Goal: Information Seeking & Learning: Check status

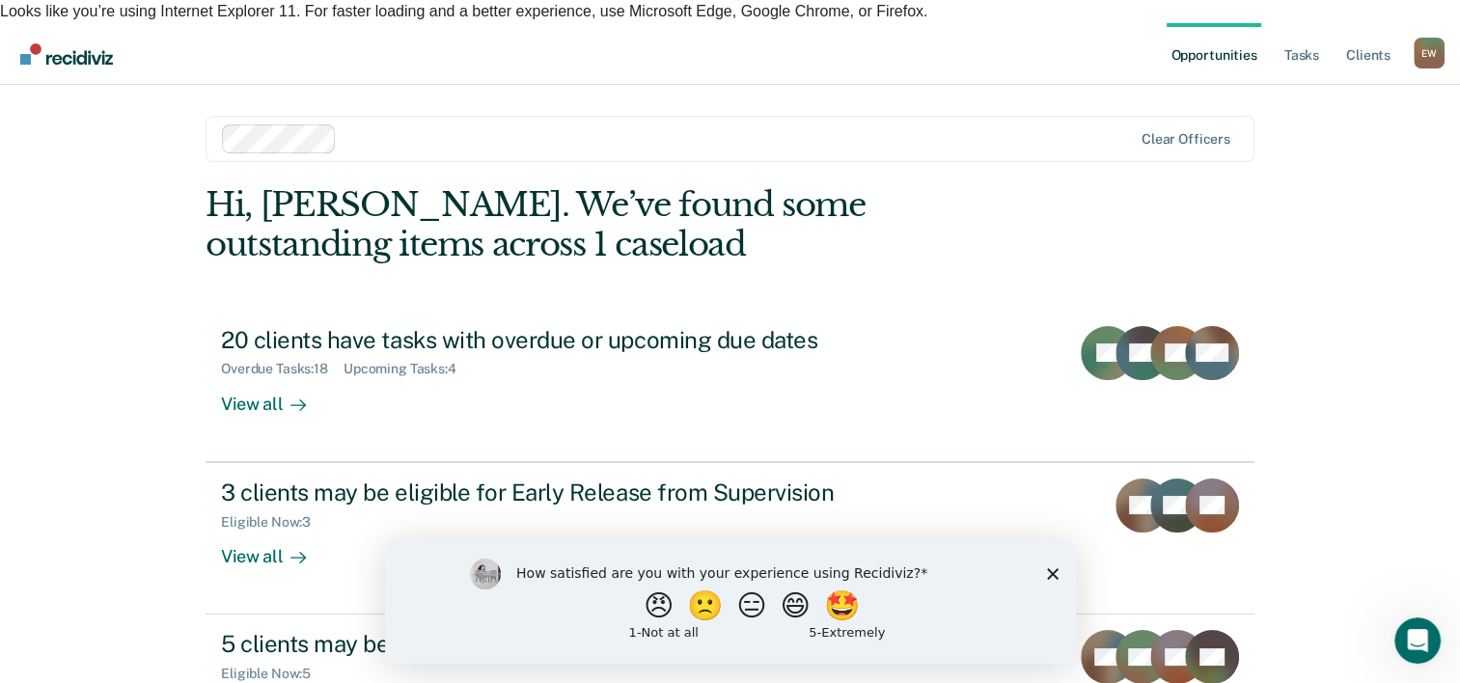
click at [1055, 573] on icon "Close survey" at bounding box center [1052, 573] width 12 height 12
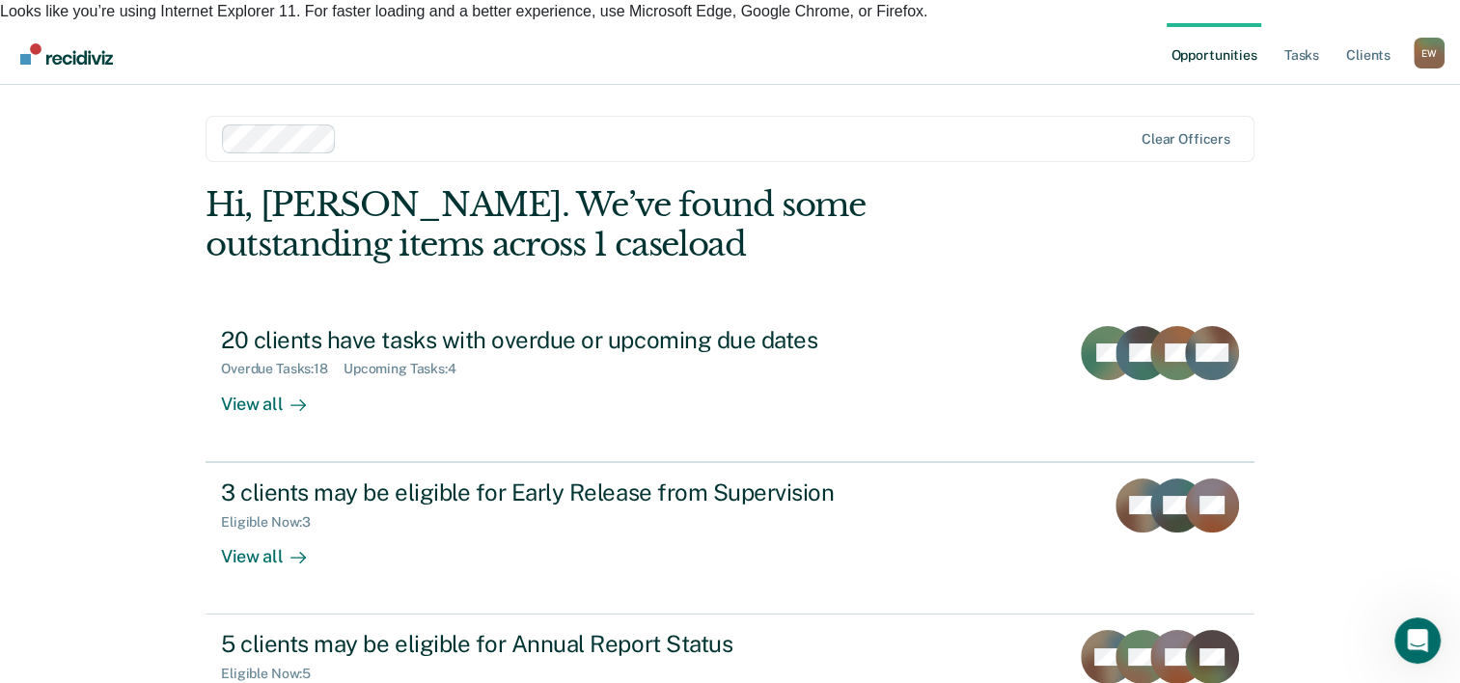
scroll to position [59, 0]
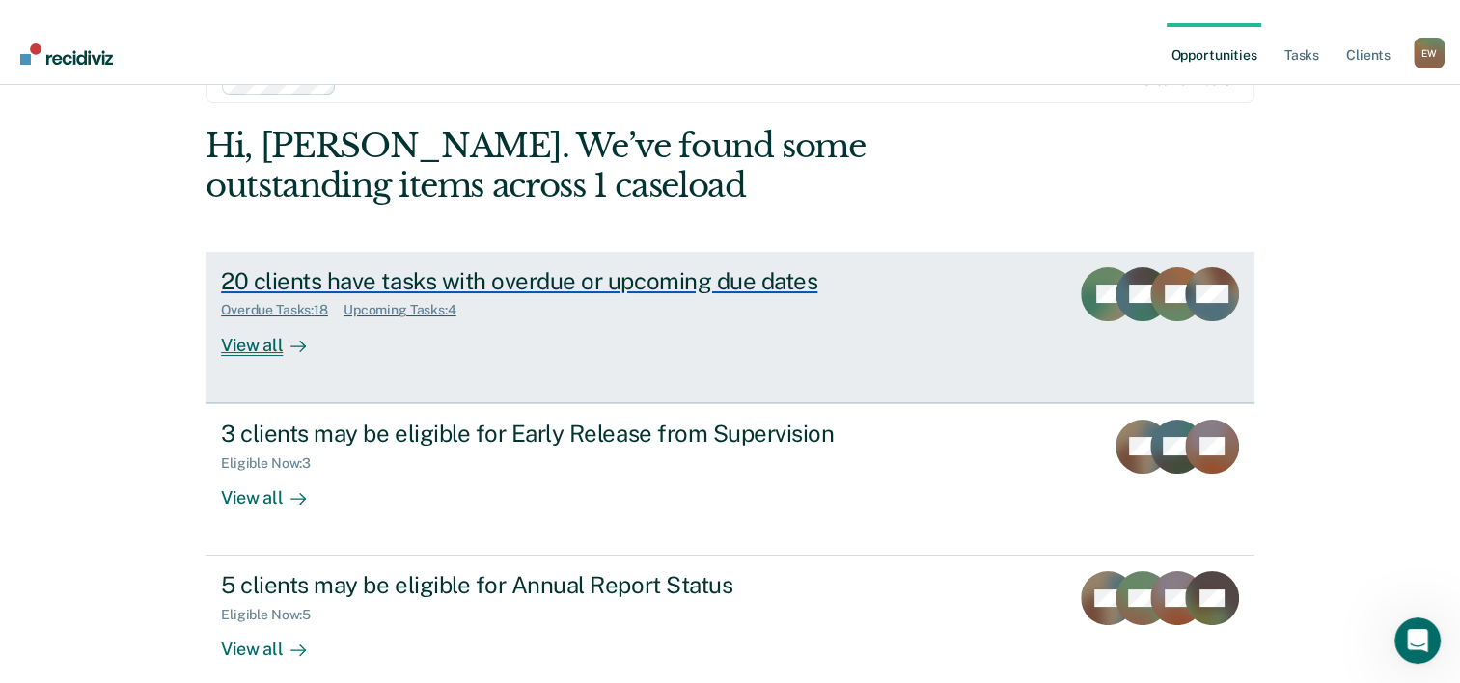
click at [523, 306] on div "20 clients have tasks with overdue or upcoming due dates Overdue Tasks : 18 Upc…" at bounding box center [583, 311] width 724 height 89
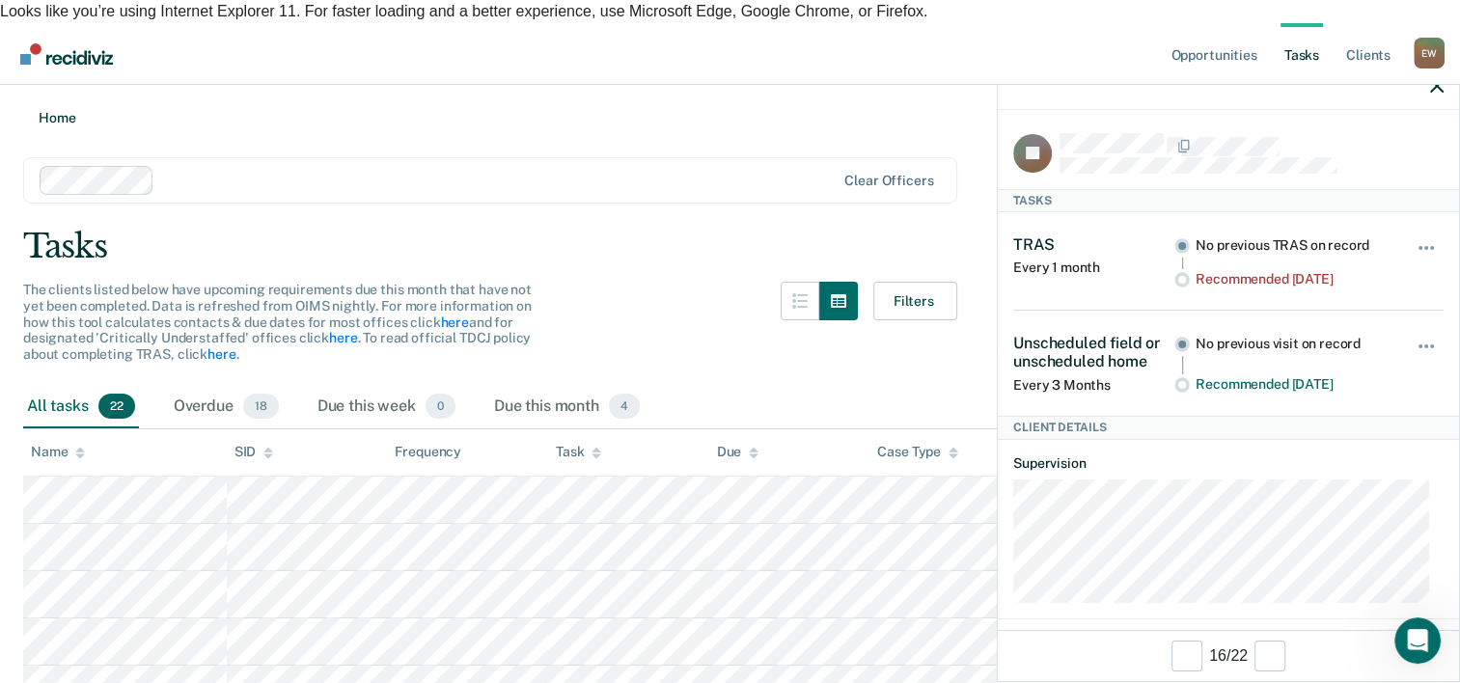
click at [28, 108] on link "Home" at bounding box center [730, 117] width 1414 height 18
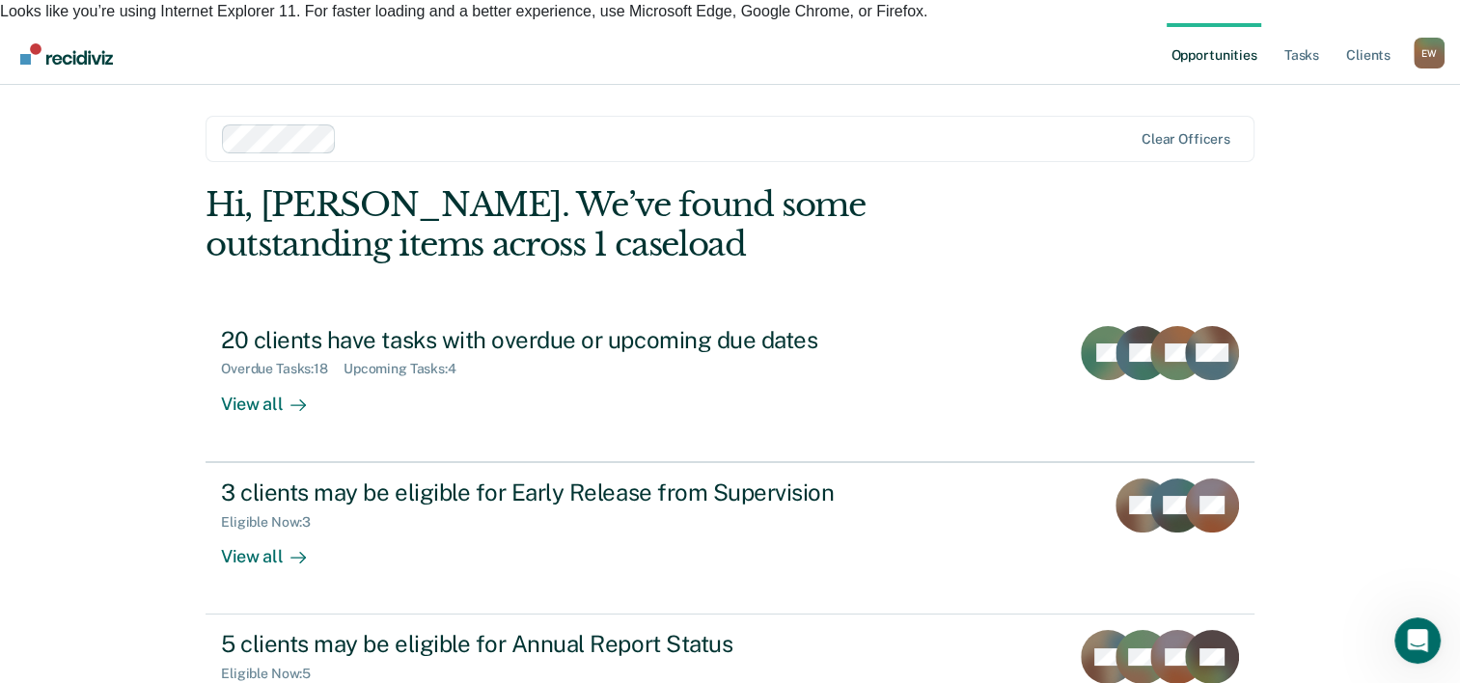
scroll to position [71, 0]
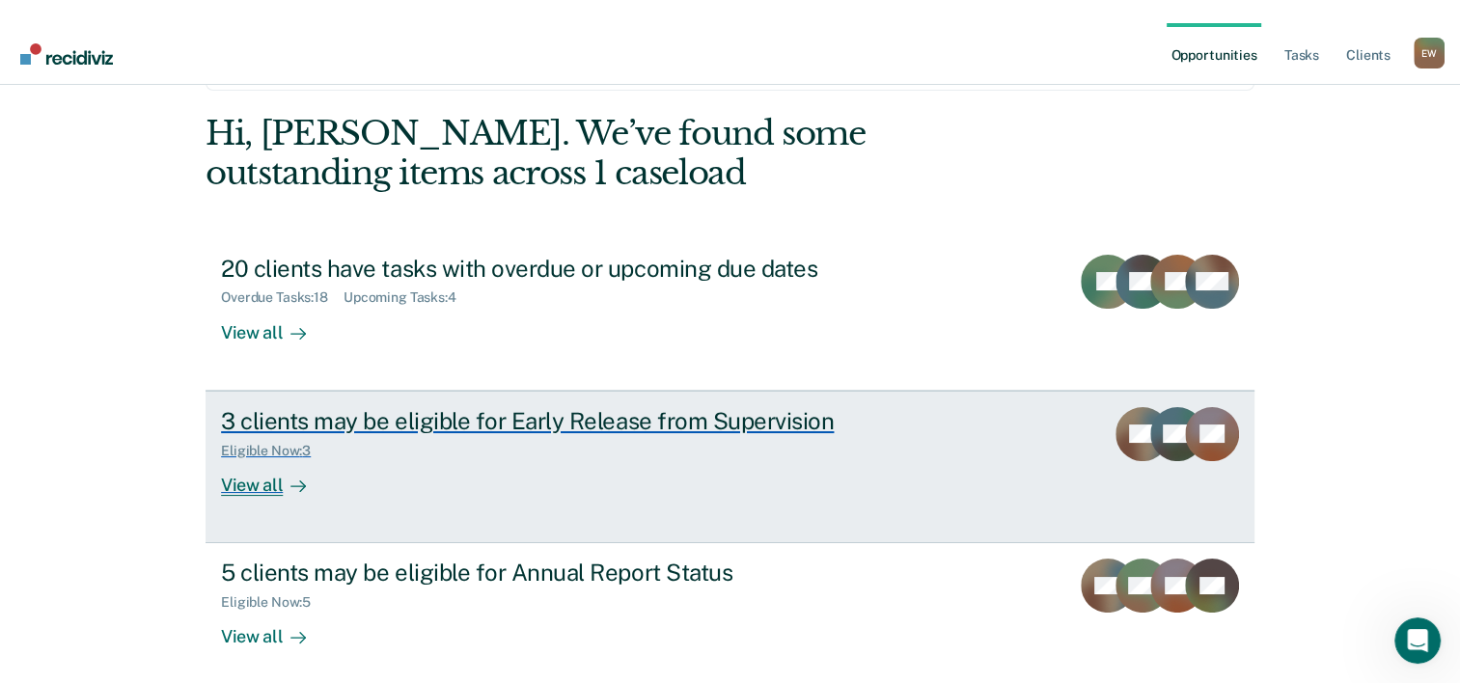
click at [834, 435] on div "Eligible Now : 3" at bounding box center [559, 447] width 677 height 24
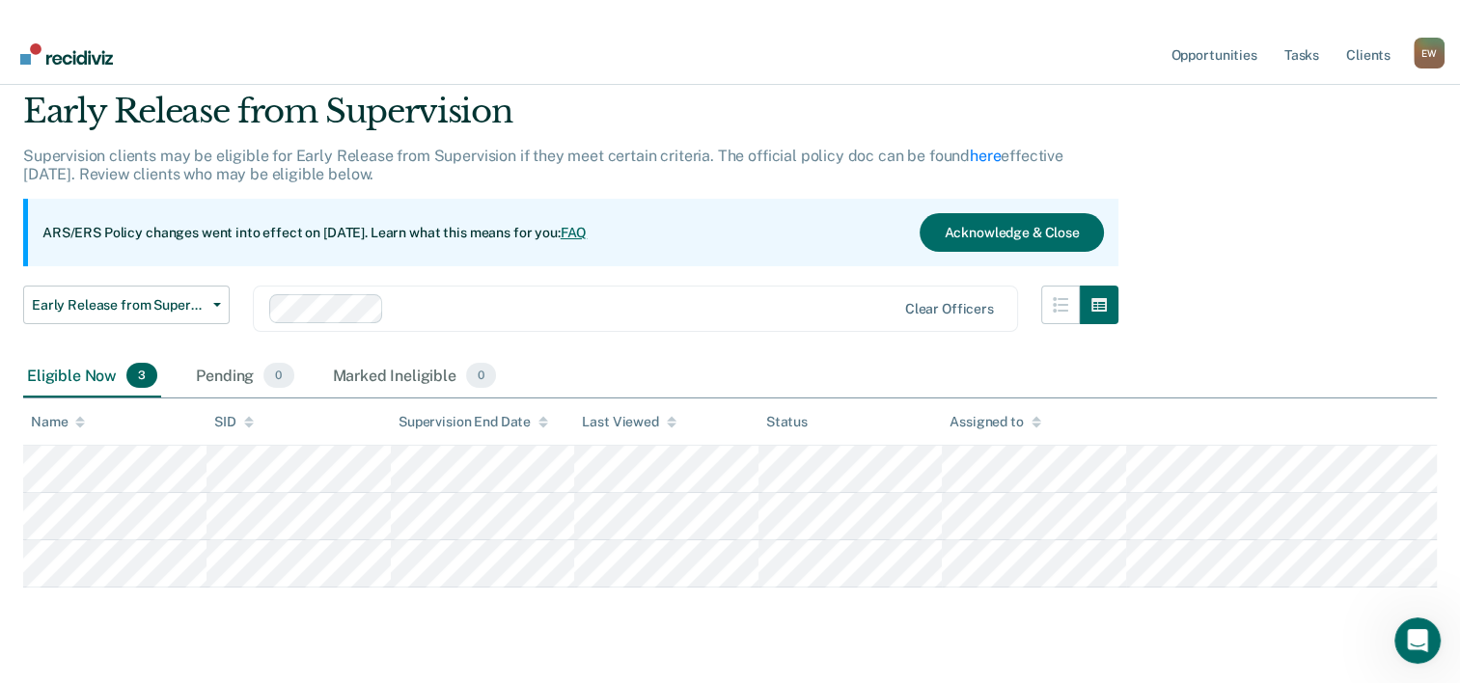
scroll to position [83, 0]
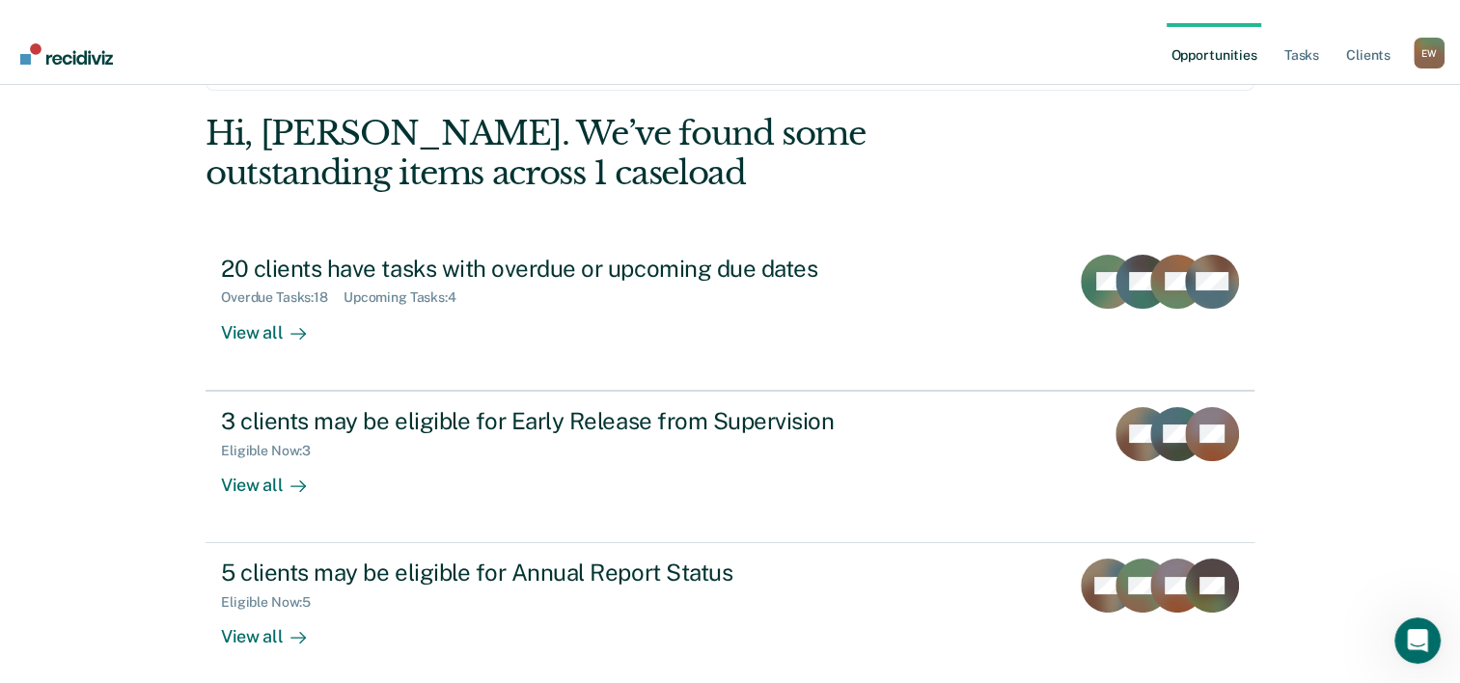
scroll to position [136, 0]
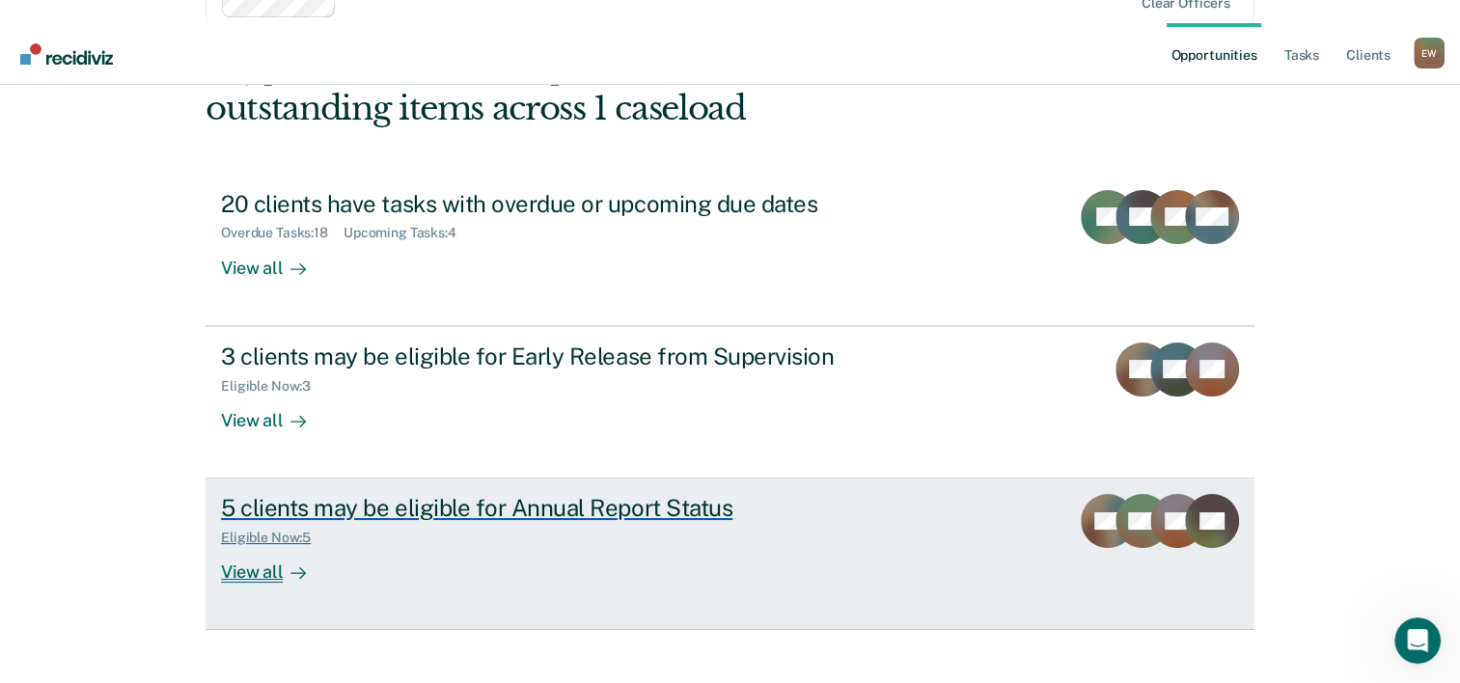
click at [581, 494] on div "5 clients may be eligible for Annual Report Status" at bounding box center [559, 508] width 677 height 28
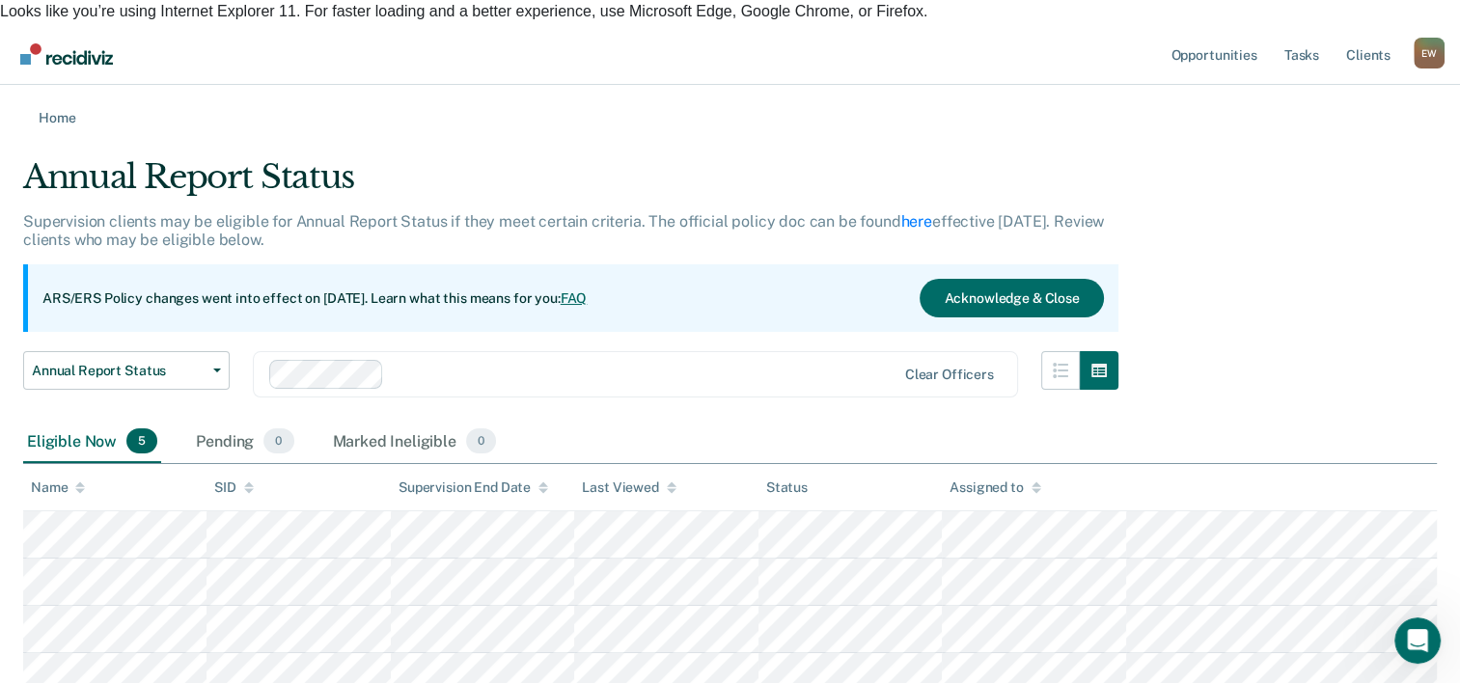
scroll to position [136, 0]
